Goal: Transaction & Acquisition: Purchase product/service

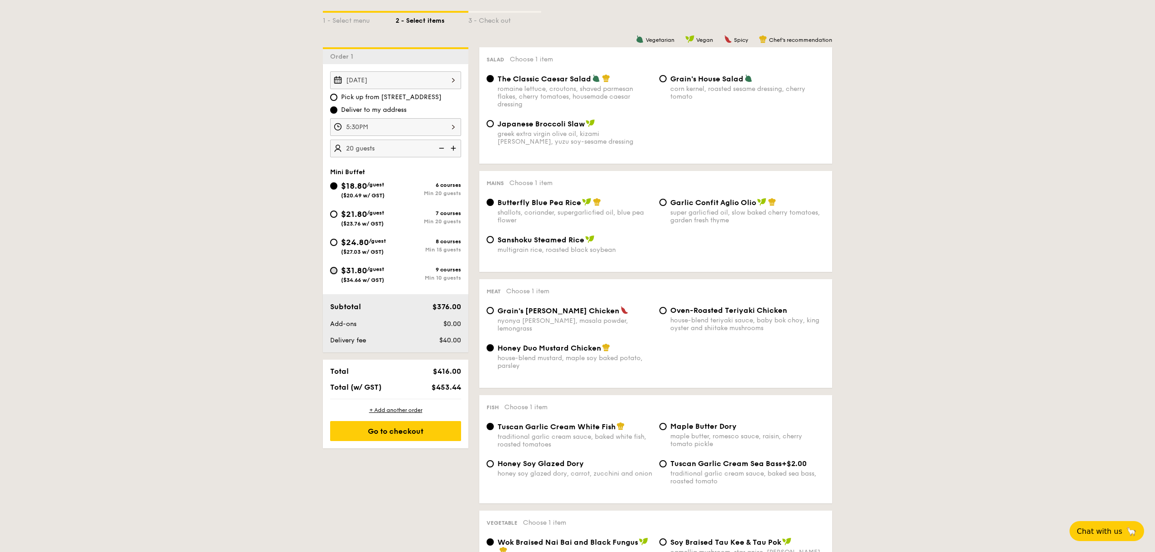
click at [335, 274] on input "$31.80 /guest ($34.66 w/ GST) 9 courses Min 10 guests" at bounding box center [333, 270] width 7 height 7
radio input "true"
radio input "false"
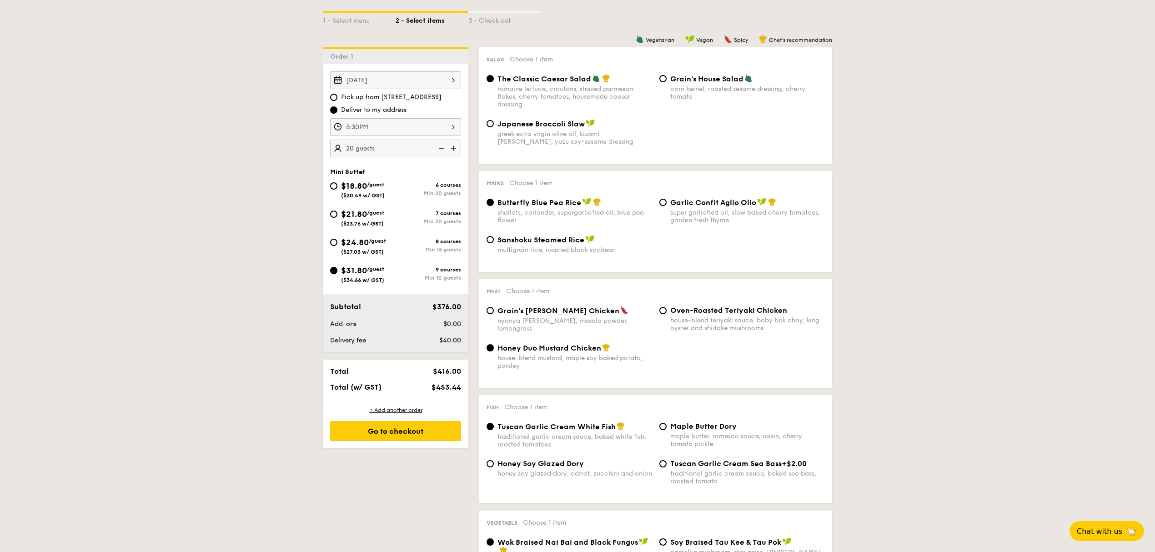
radio input "true"
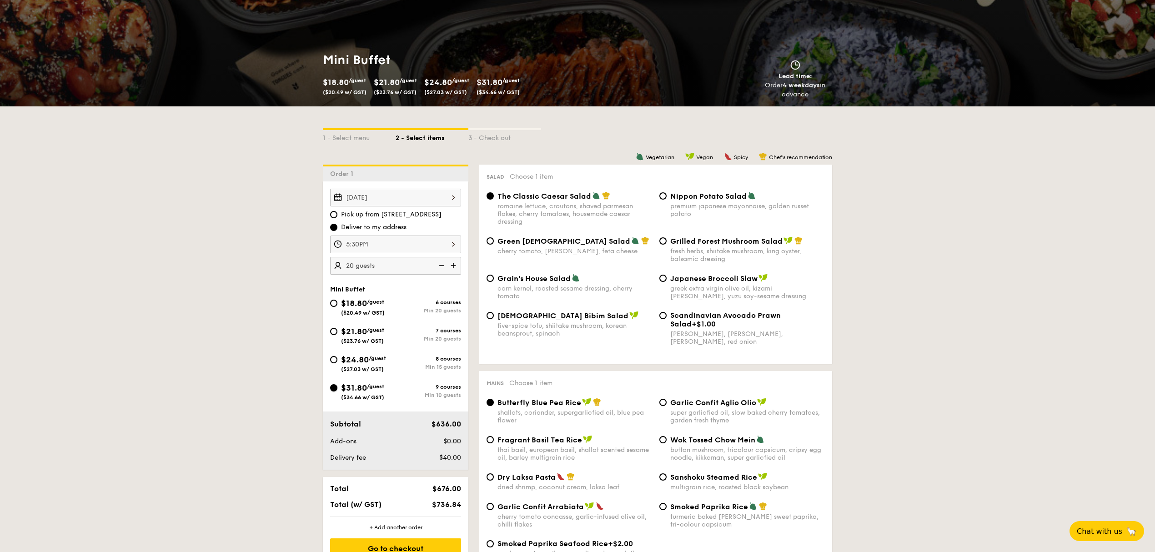
scroll to position [106, 0]
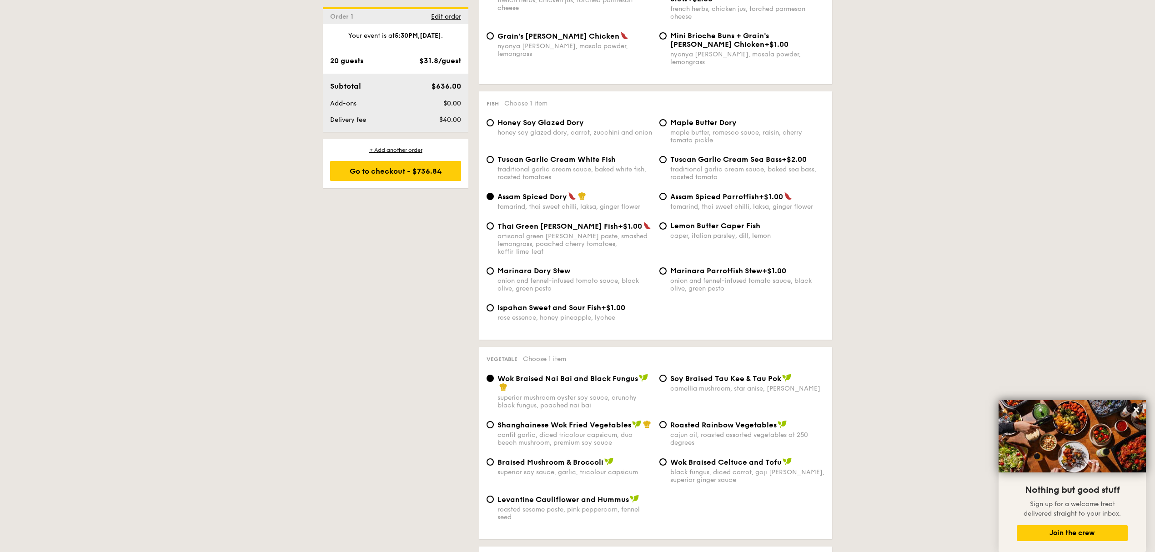
scroll to position [833, 0]
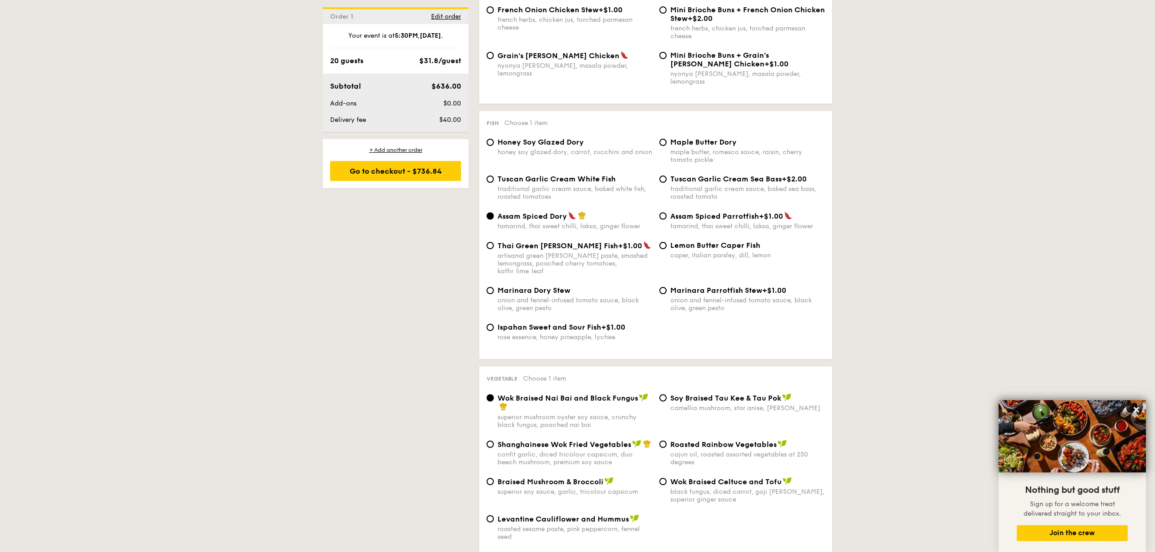
click at [381, 87] on div "Subtotal" at bounding box center [367, 86] width 83 height 11
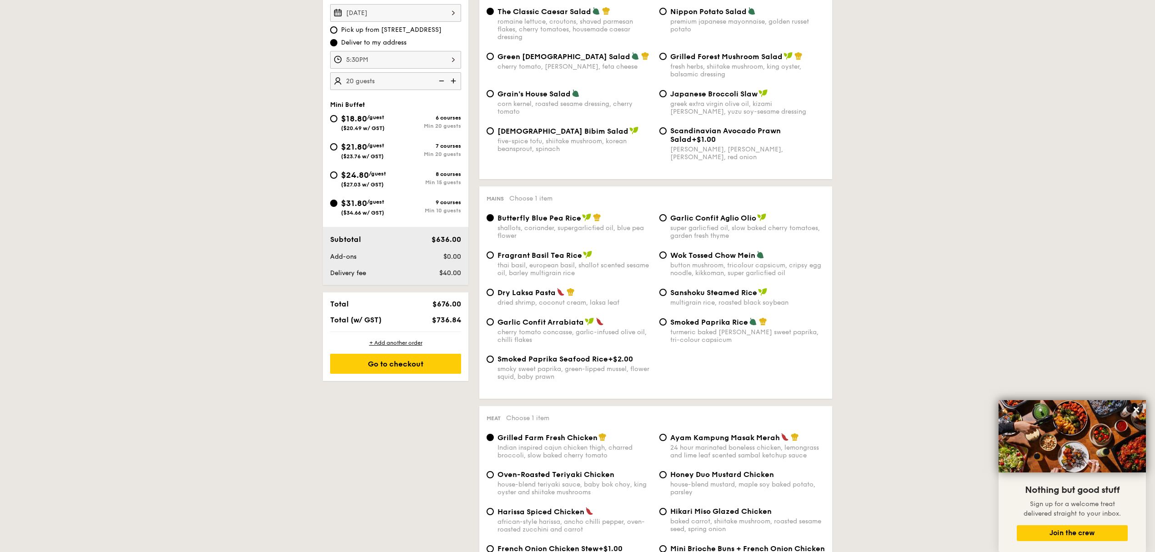
scroll to position [227, 0]
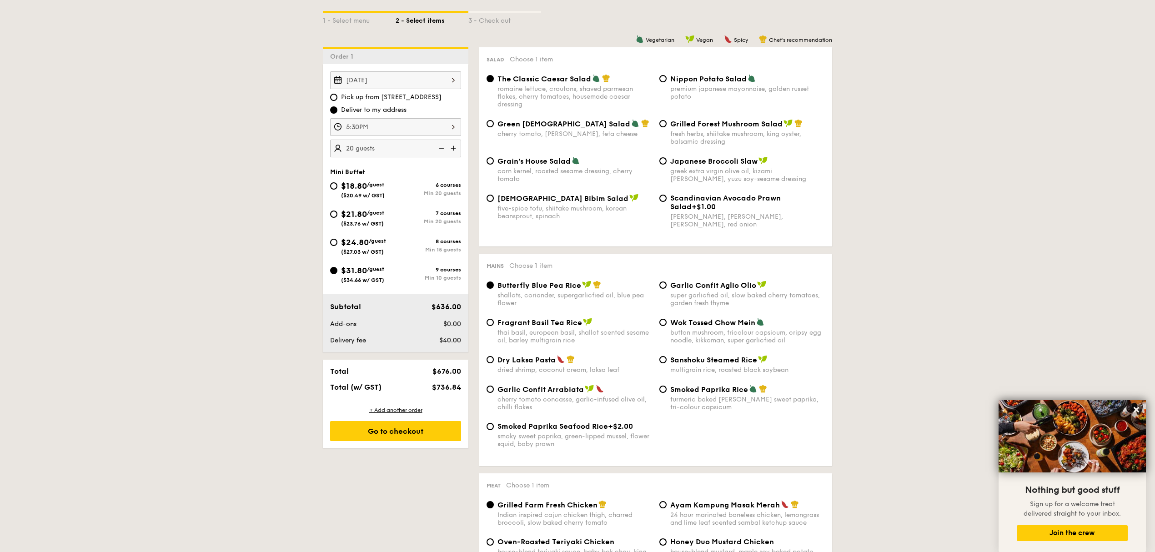
click at [442, 150] on img at bounding box center [441, 148] width 14 height 17
type input "10 guests"
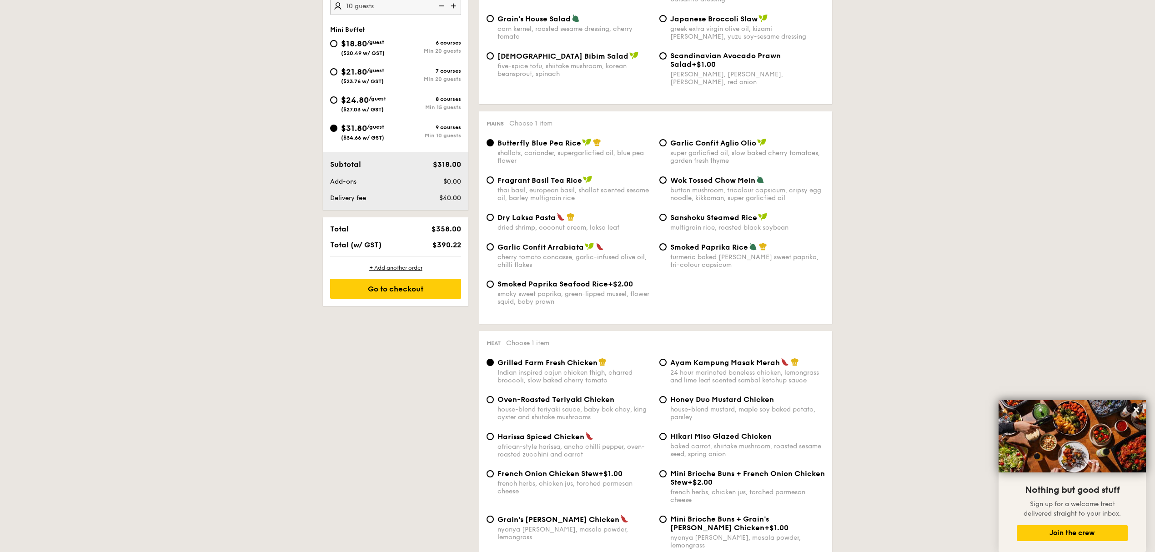
scroll to position [348, 0]
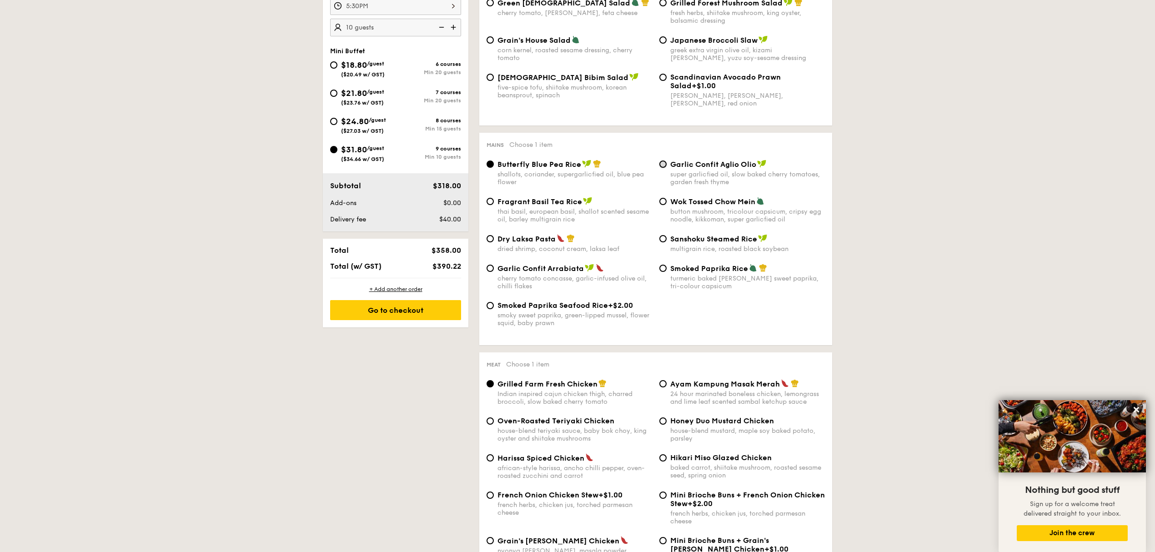
click at [666, 167] on input "Garlic Confit Aglio Olio super garlicfied oil, slow baked cherry tomatoes, gard…" at bounding box center [662, 163] width 7 height 7
radio input "true"
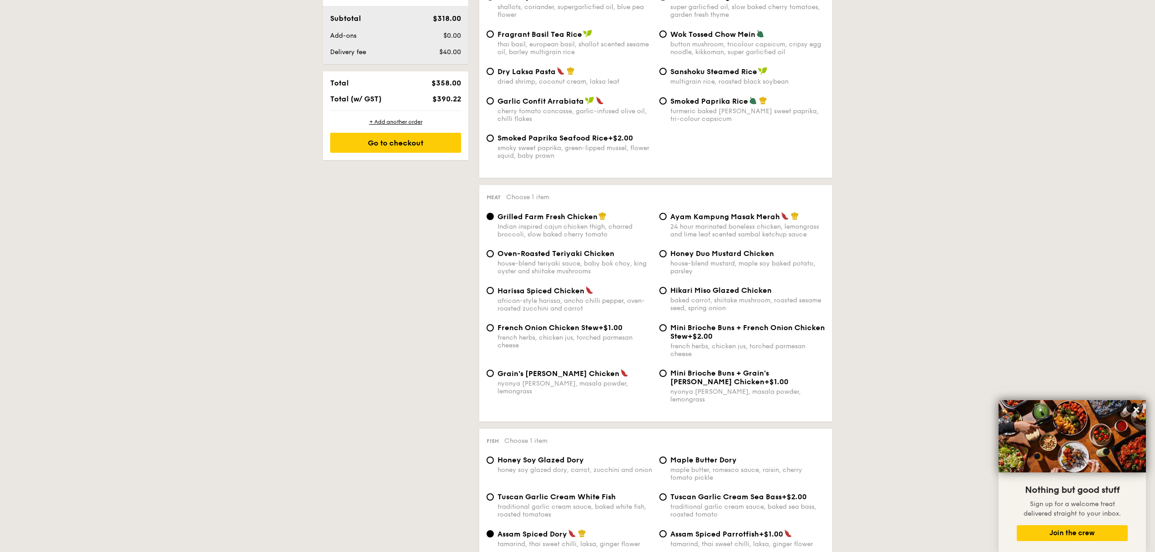
scroll to position [591, 0]
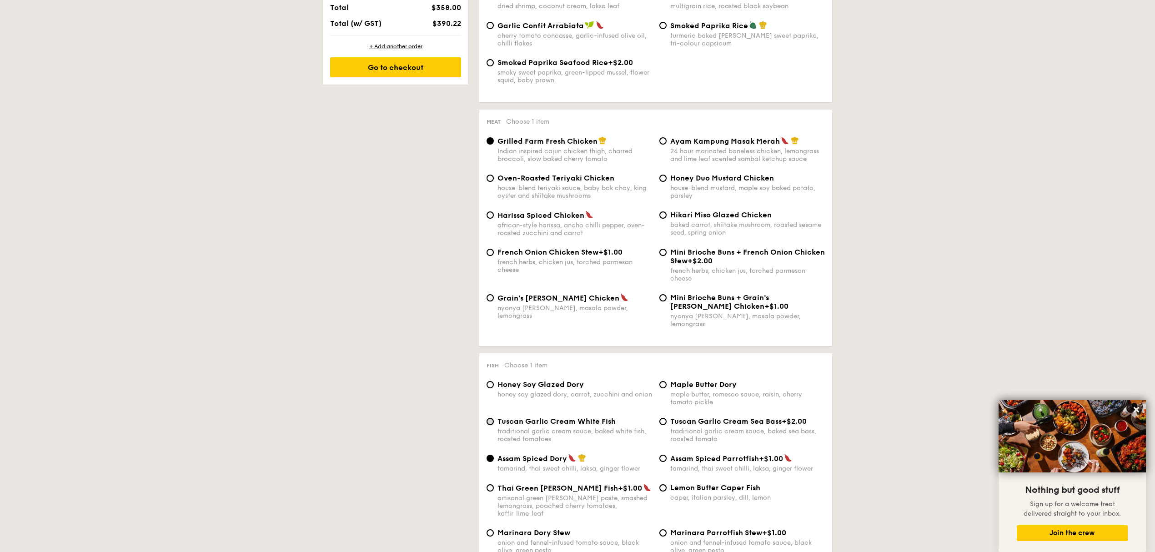
click at [492, 420] on input "Tuscan Garlic Cream White Fish traditional garlic cream sauce, baked white fish…" at bounding box center [489, 421] width 7 height 7
radio input "true"
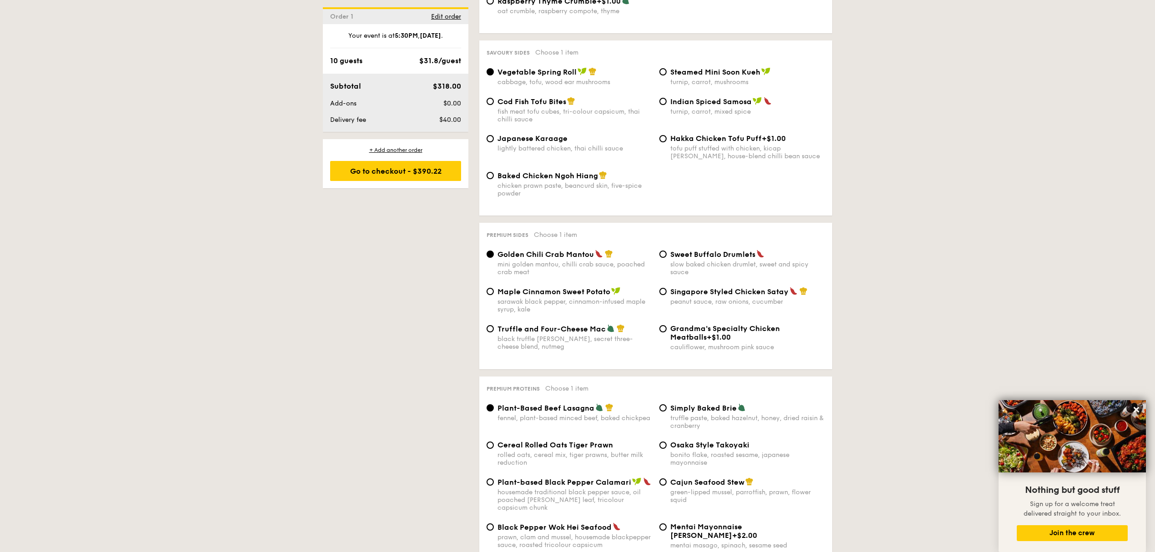
scroll to position [1561, 0]
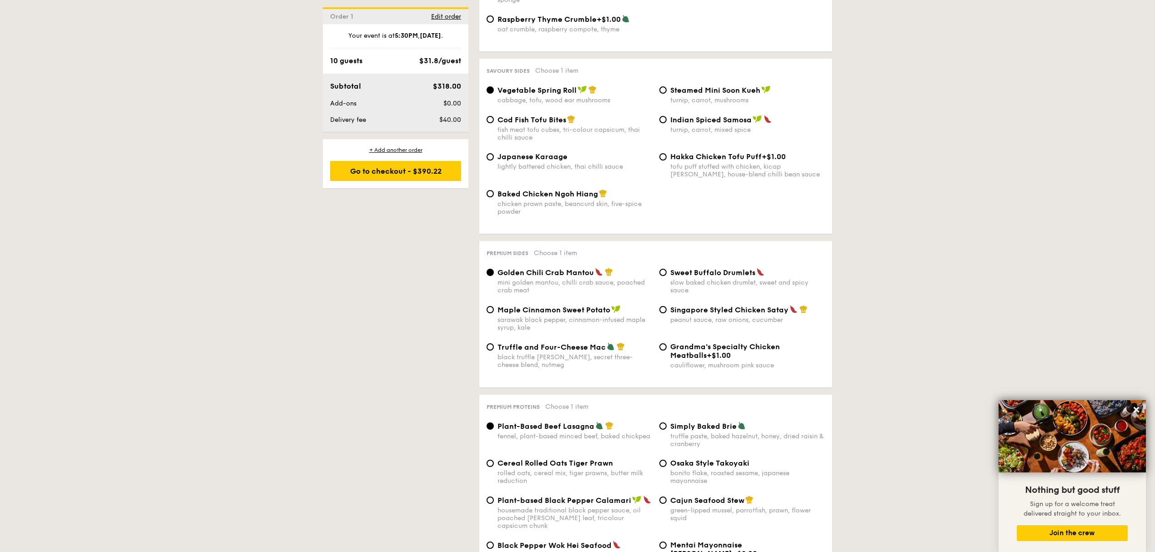
click at [999, 107] on div "1 - Select menu 2 - Select items 3 - Check out Order 1 Oct 04, 2025 Pick up fro…" at bounding box center [577, 151] width 1155 height 2990
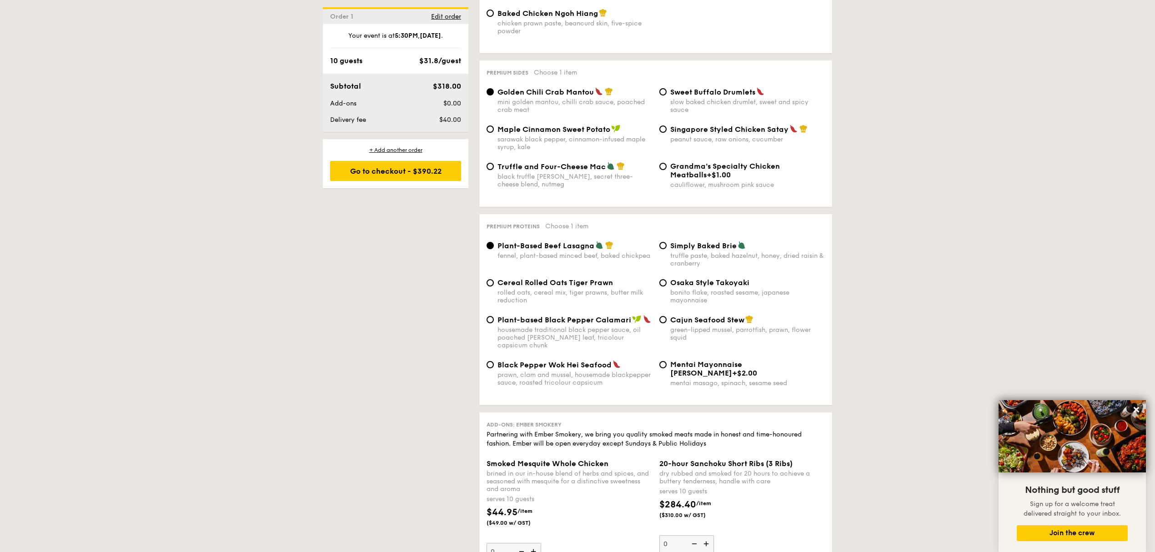
scroll to position [1742, 0]
click at [491, 279] on input "Cereal Rolled Oats Tiger Prawn rolled oats, cereal mix, tiger prawns, butter mi…" at bounding box center [489, 281] width 7 height 7
radio input "true"
click at [665, 124] on input "Singapore Styled Chicken Satay peanut sauce, raw onions, cucumber" at bounding box center [662, 127] width 7 height 7
radio input "true"
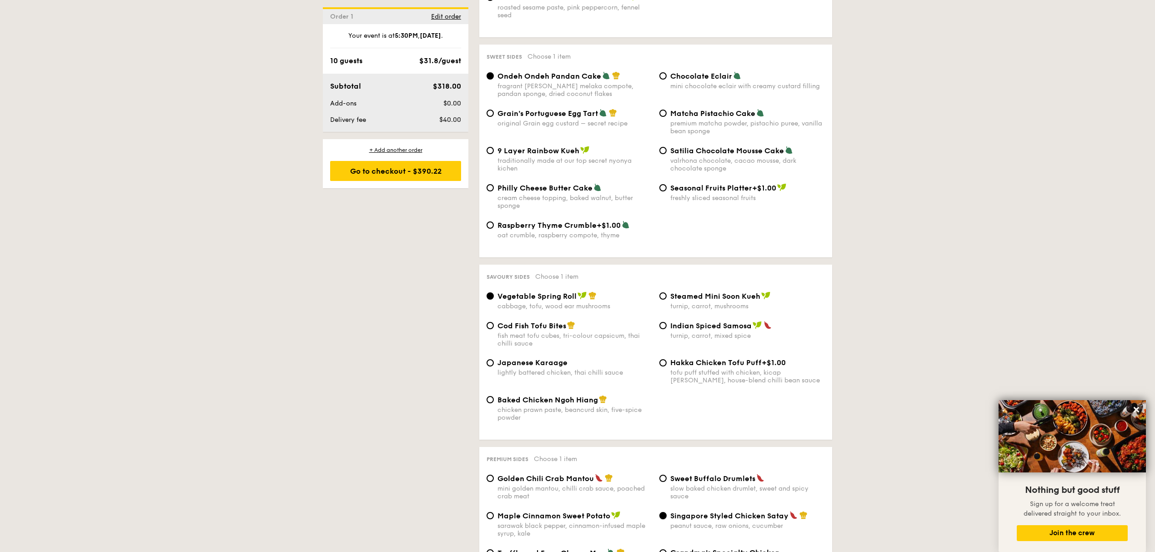
scroll to position [1257, 0]
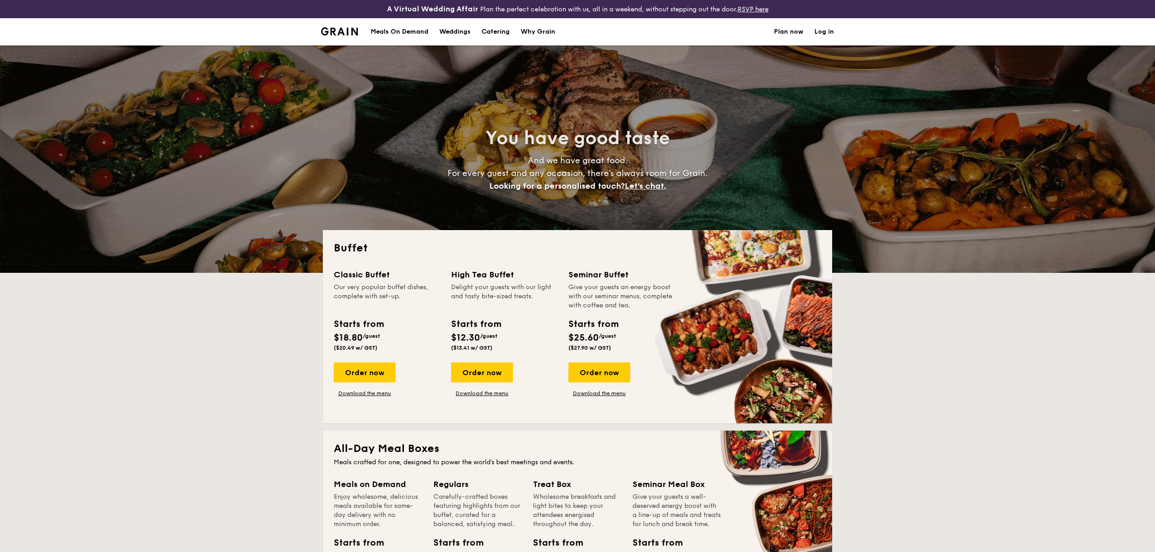
select select
